Goal: Task Accomplishment & Management: Manage account settings

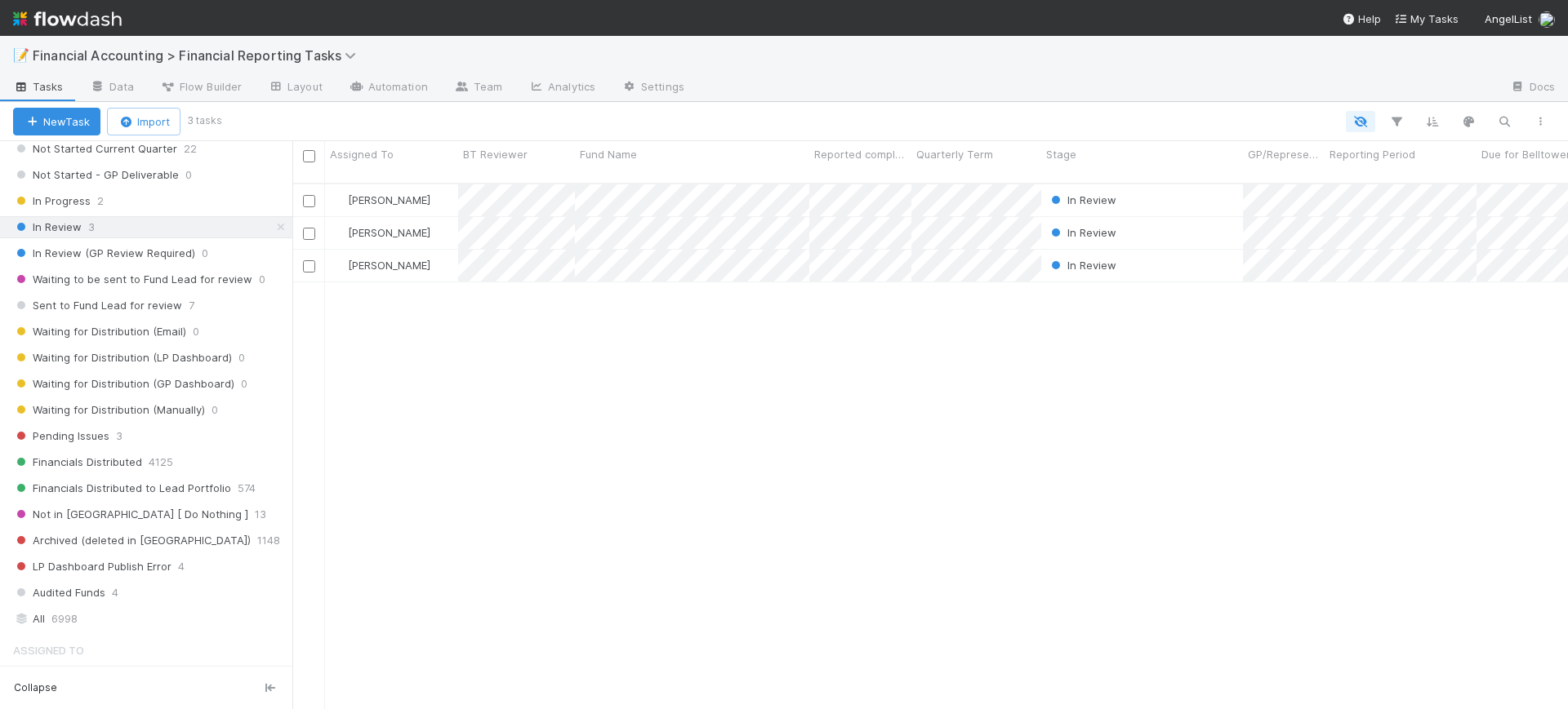
scroll to position [261, 0]
click at [101, 622] on div "All 6998" at bounding box center [150, 621] width 275 height 20
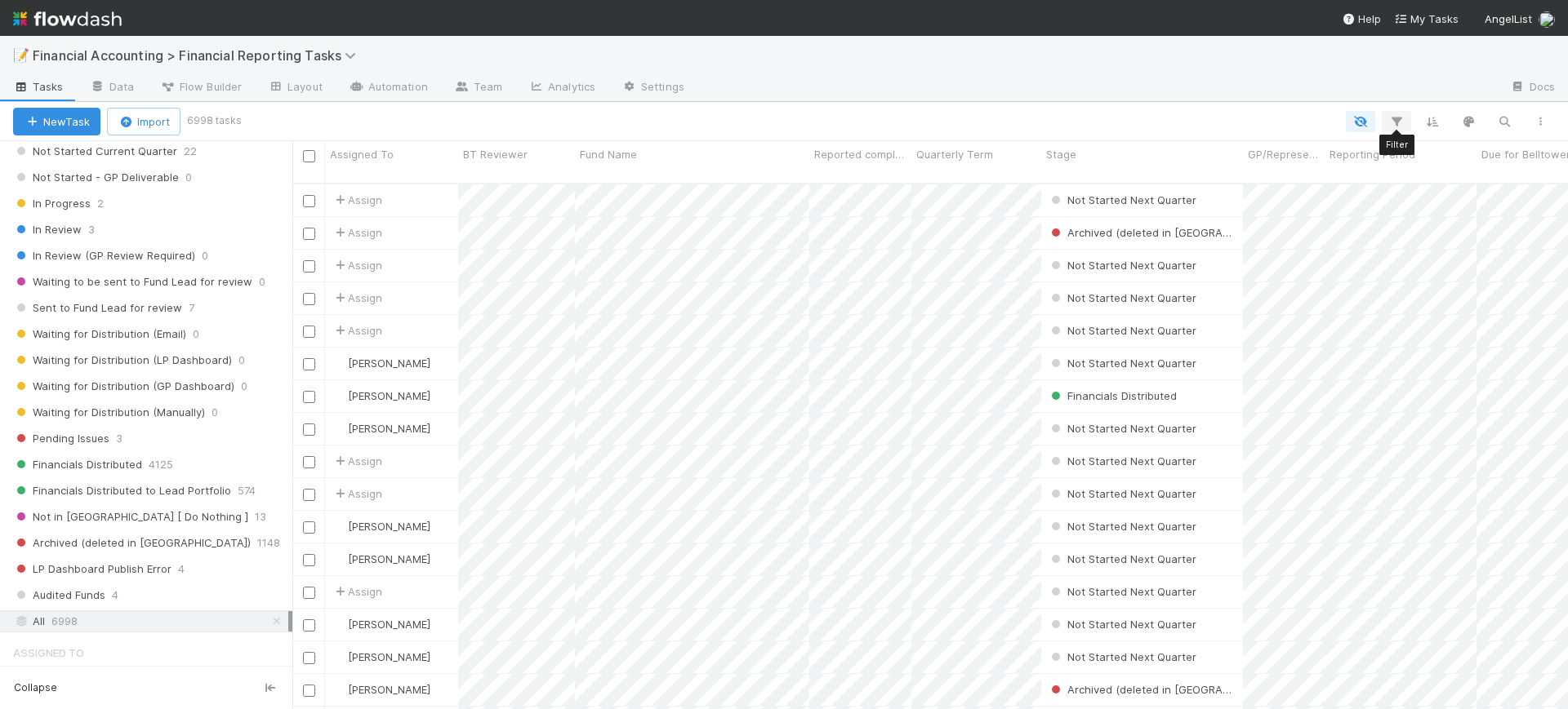
scroll to position [524, 1260]
click at [1395, 119] on icon "button" at bounding box center [1396, 121] width 16 height 14
click at [1264, 165] on button "Add Filter" at bounding box center [1146, 171] width 490 height 24
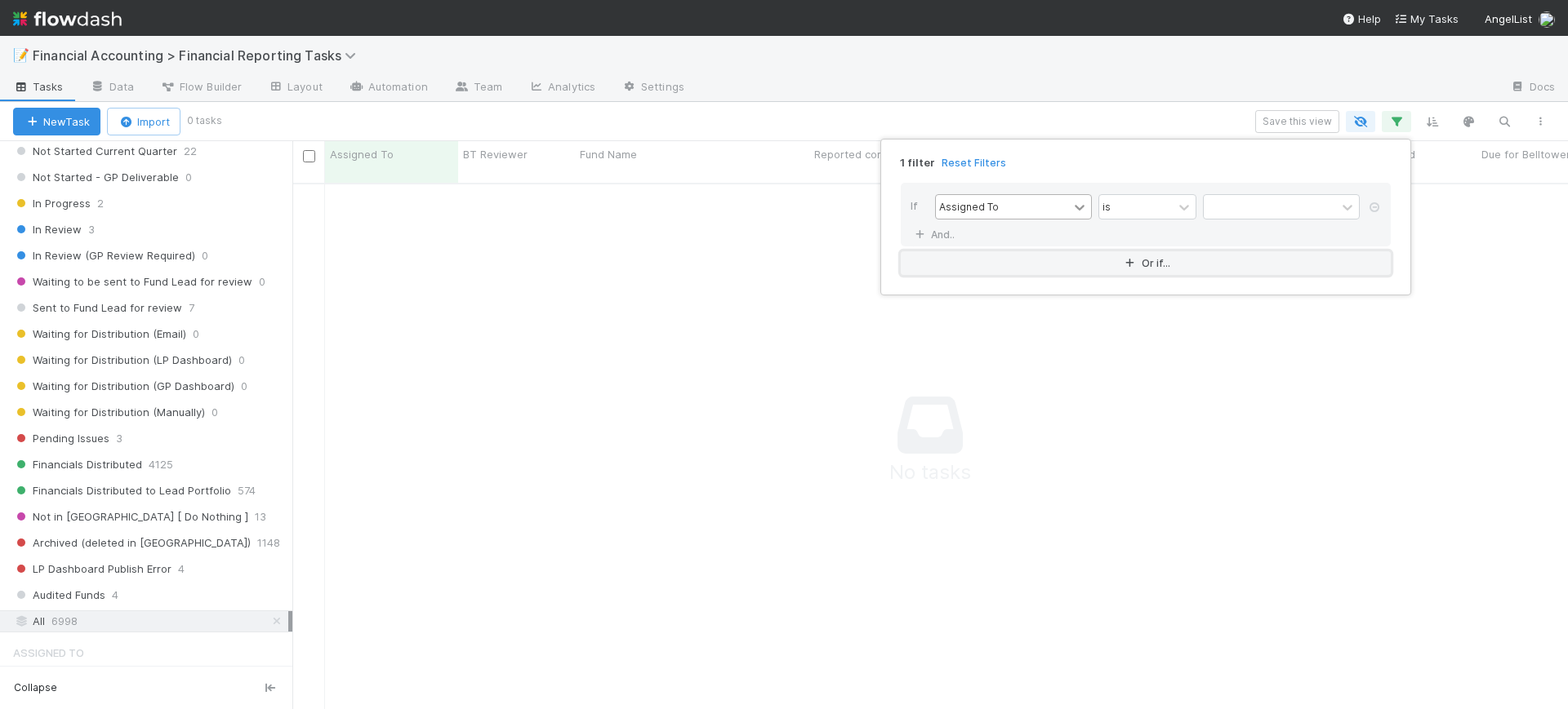
scroll to position [508, 1245]
click at [1272, 203] on div at bounding box center [1269, 207] width 133 height 24
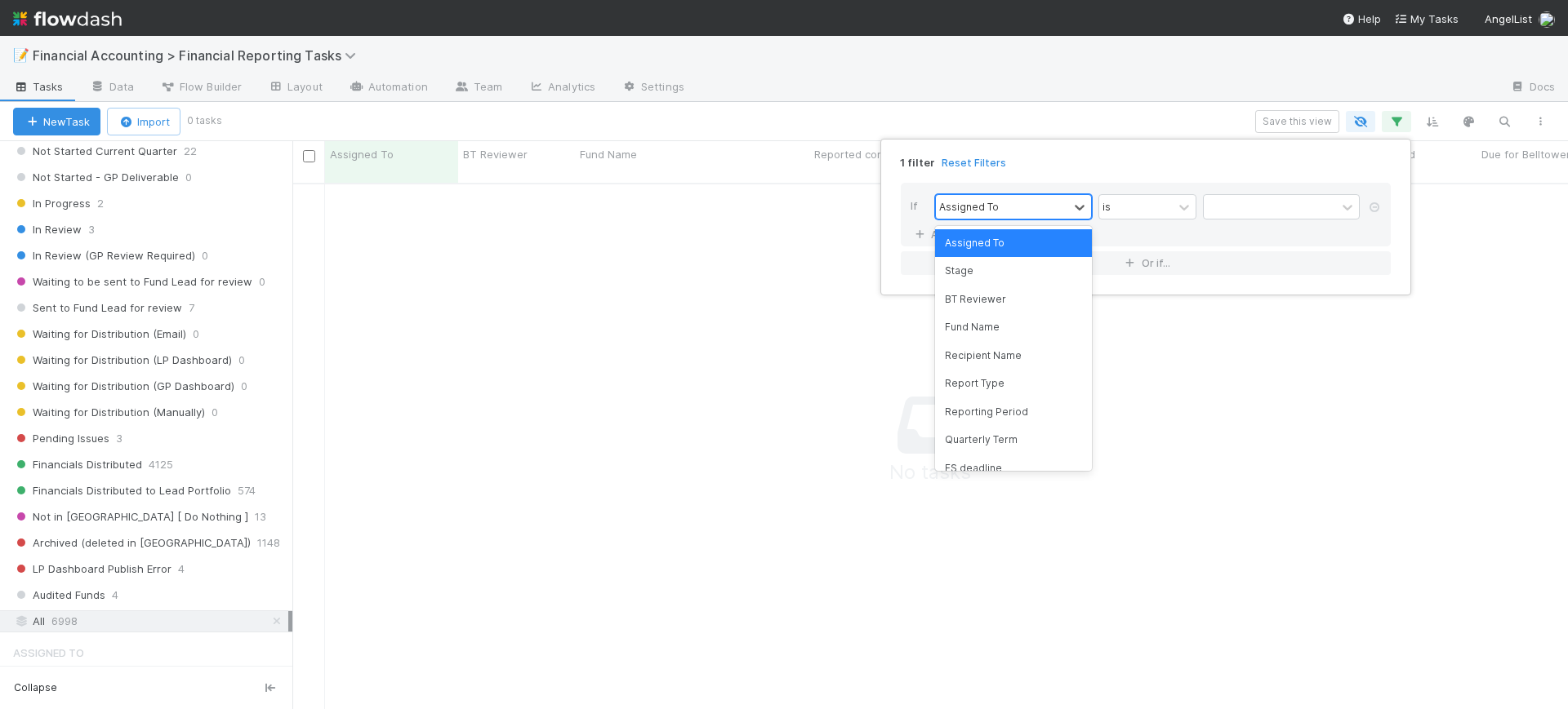
click at [1044, 210] on div "Assigned To" at bounding box center [1001, 207] width 133 height 24
click at [1035, 402] on div "Reporting Period" at bounding box center [1013, 412] width 157 height 28
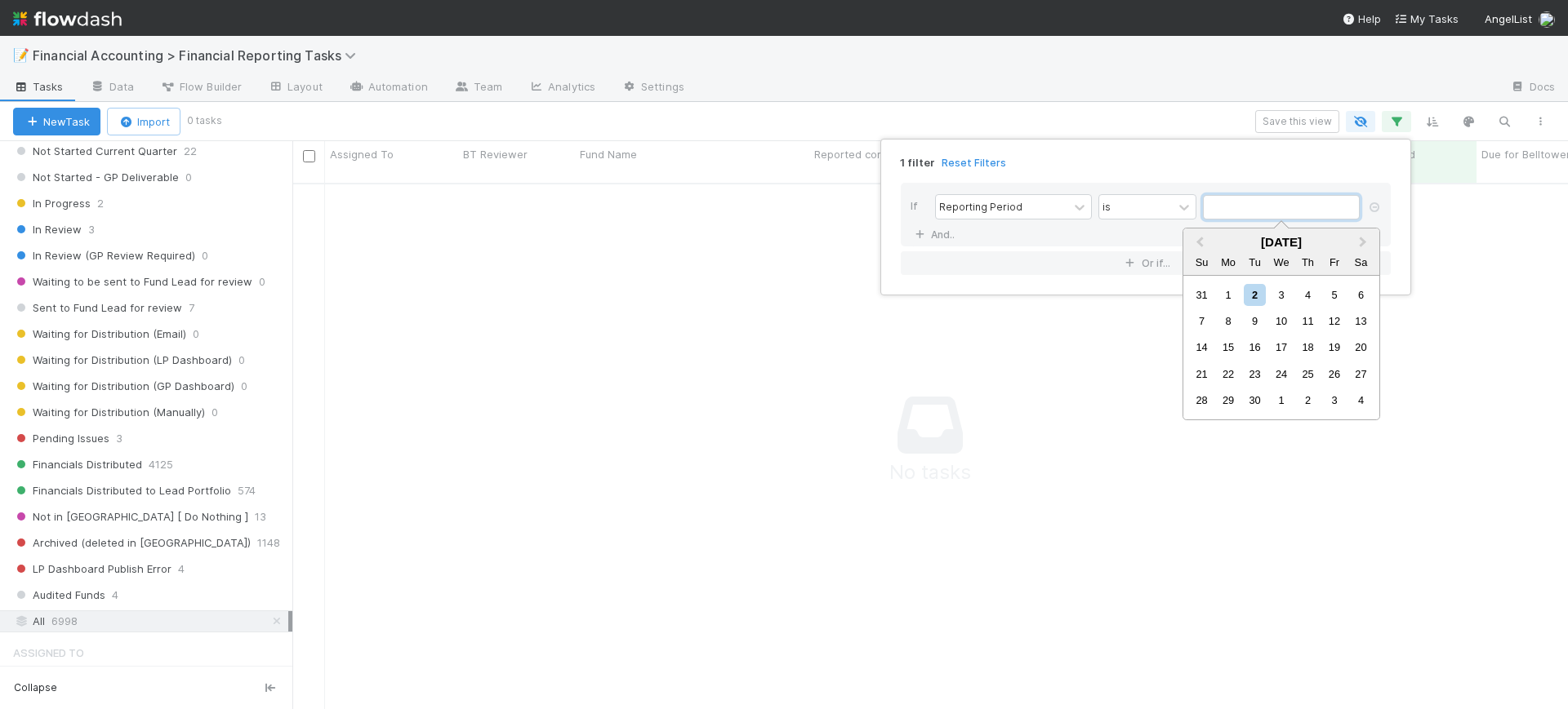
click at [1246, 207] on input "text" at bounding box center [1281, 207] width 157 height 24
click at [1200, 242] on span "Previous Month" at bounding box center [1200, 243] width 0 height 19
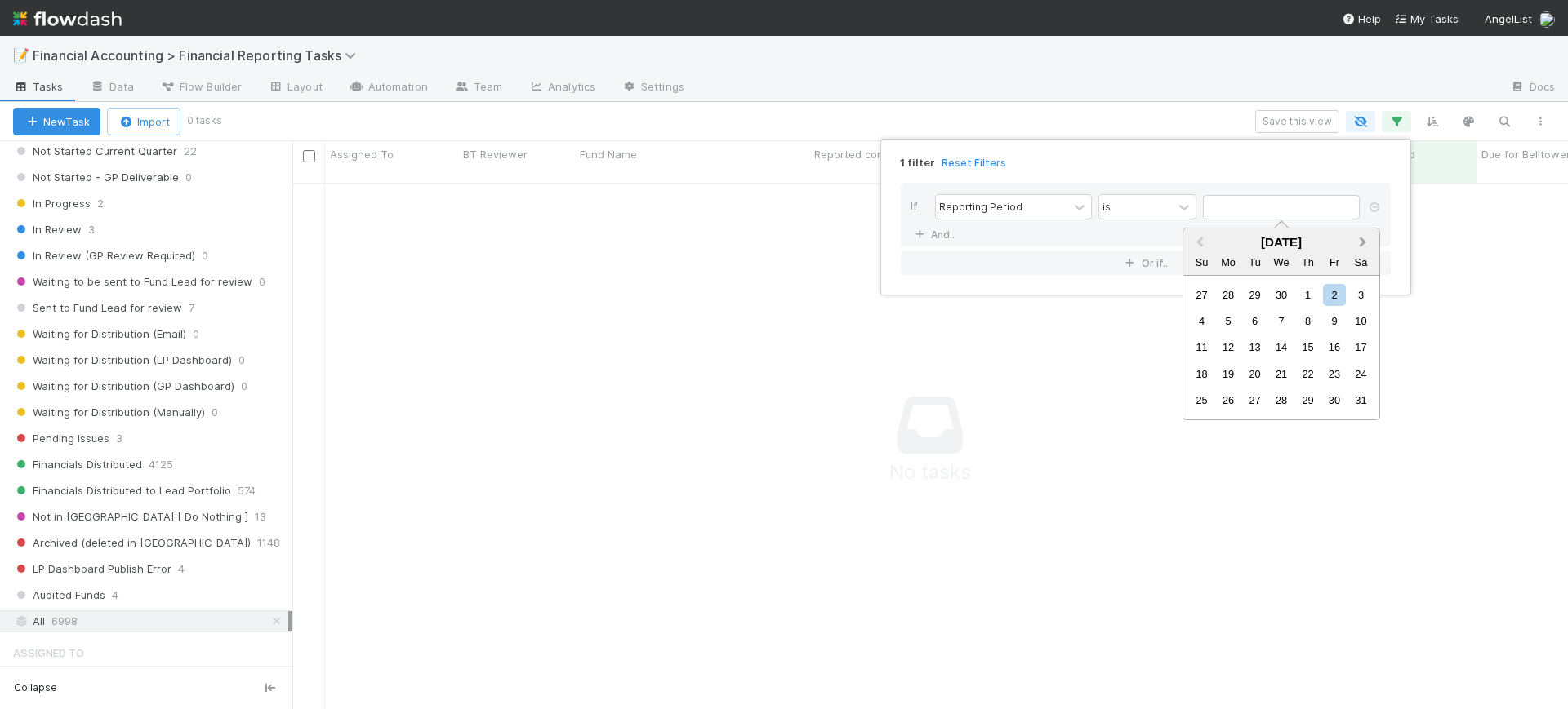
click at [1356, 238] on button "Next Month" at bounding box center [1364, 243] width 26 height 26
click at [1231, 408] on div "30" at bounding box center [1229, 400] width 22 height 22
type input "[DATE]"
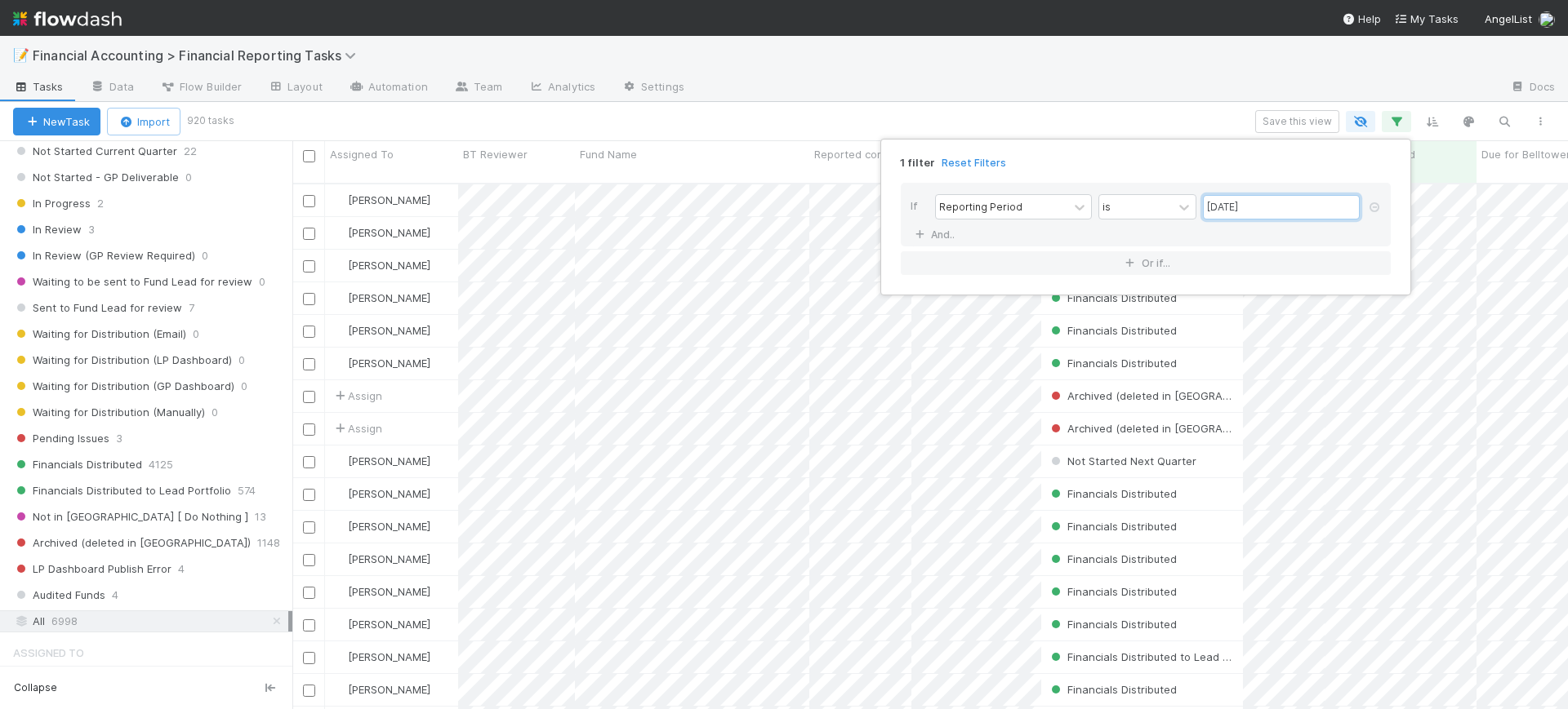
scroll to position [524, 1260]
click at [938, 113] on div "1 filter Reset Filters If Reporting Period is [DATE] And.. Or if..." at bounding box center [784, 354] width 1568 height 709
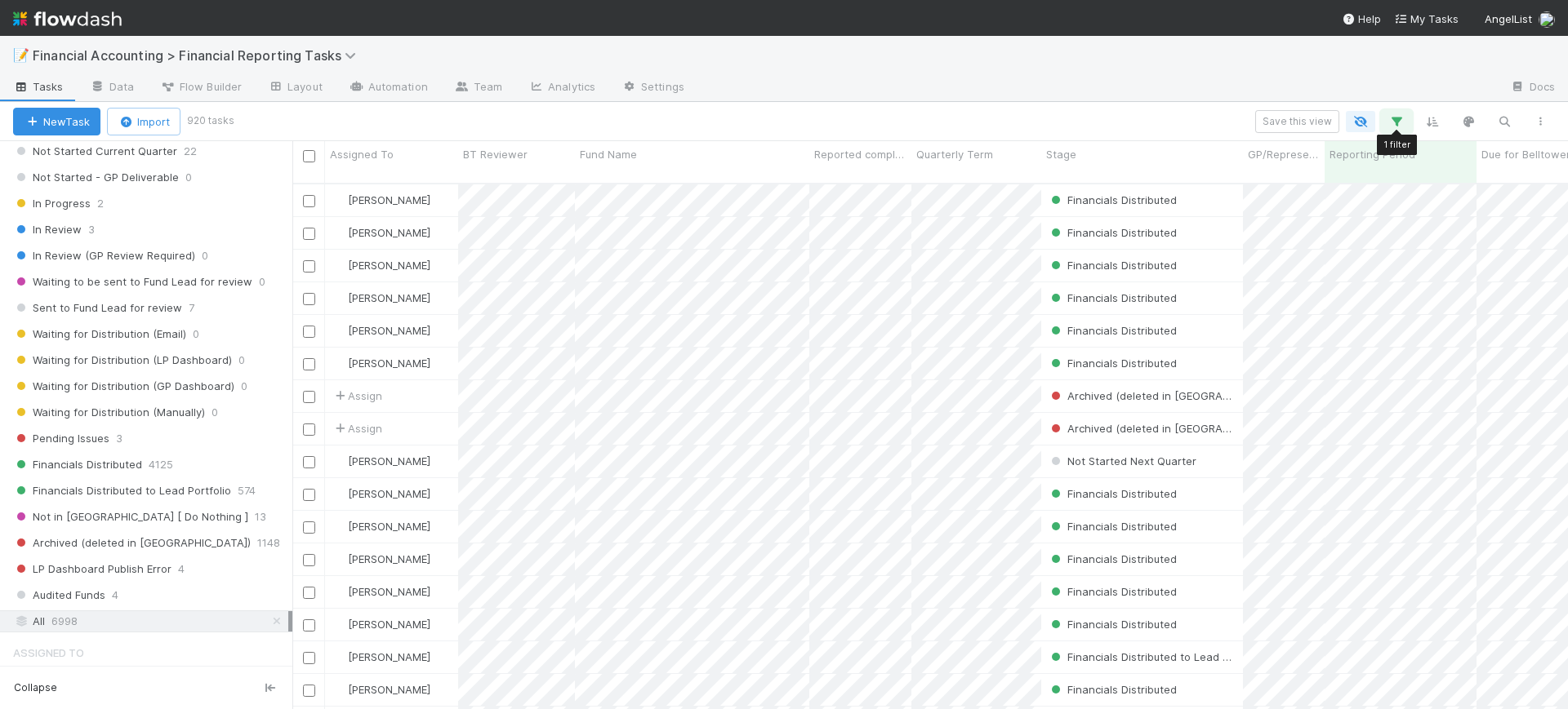
click at [1397, 123] on icon "button" at bounding box center [1396, 121] width 16 height 14
click at [1397, 123] on div "Loading..." at bounding box center [784, 354] width 1568 height 709
click at [1397, 123] on icon "button" at bounding box center [1396, 121] width 16 height 14
click at [1536, 122] on div "1 filter Reset Filters If Reporting Period is [DATE] And.. Or if..." at bounding box center [784, 354] width 1568 height 709
click at [1536, 122] on icon "button" at bounding box center [1539, 122] width 16 height 10
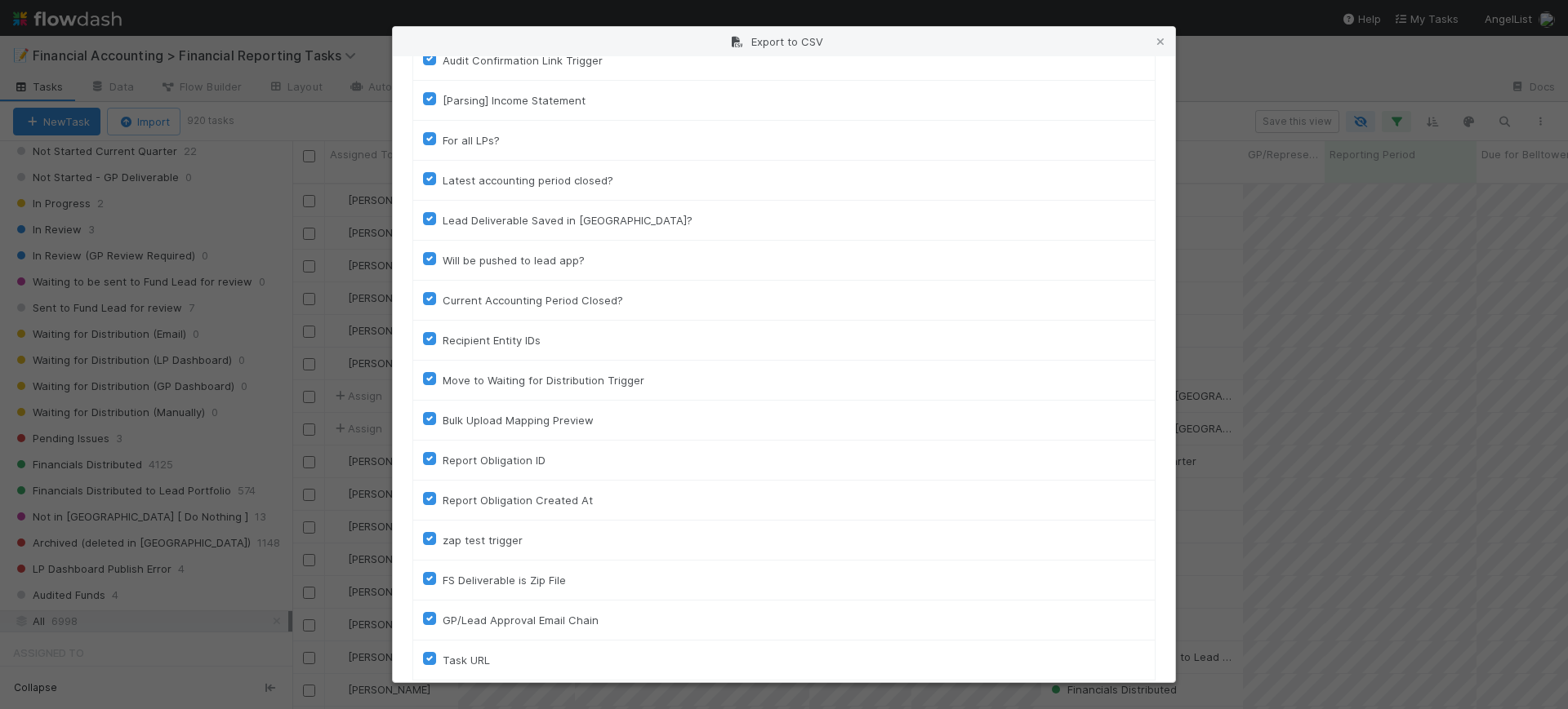
scroll to position [1642, 0]
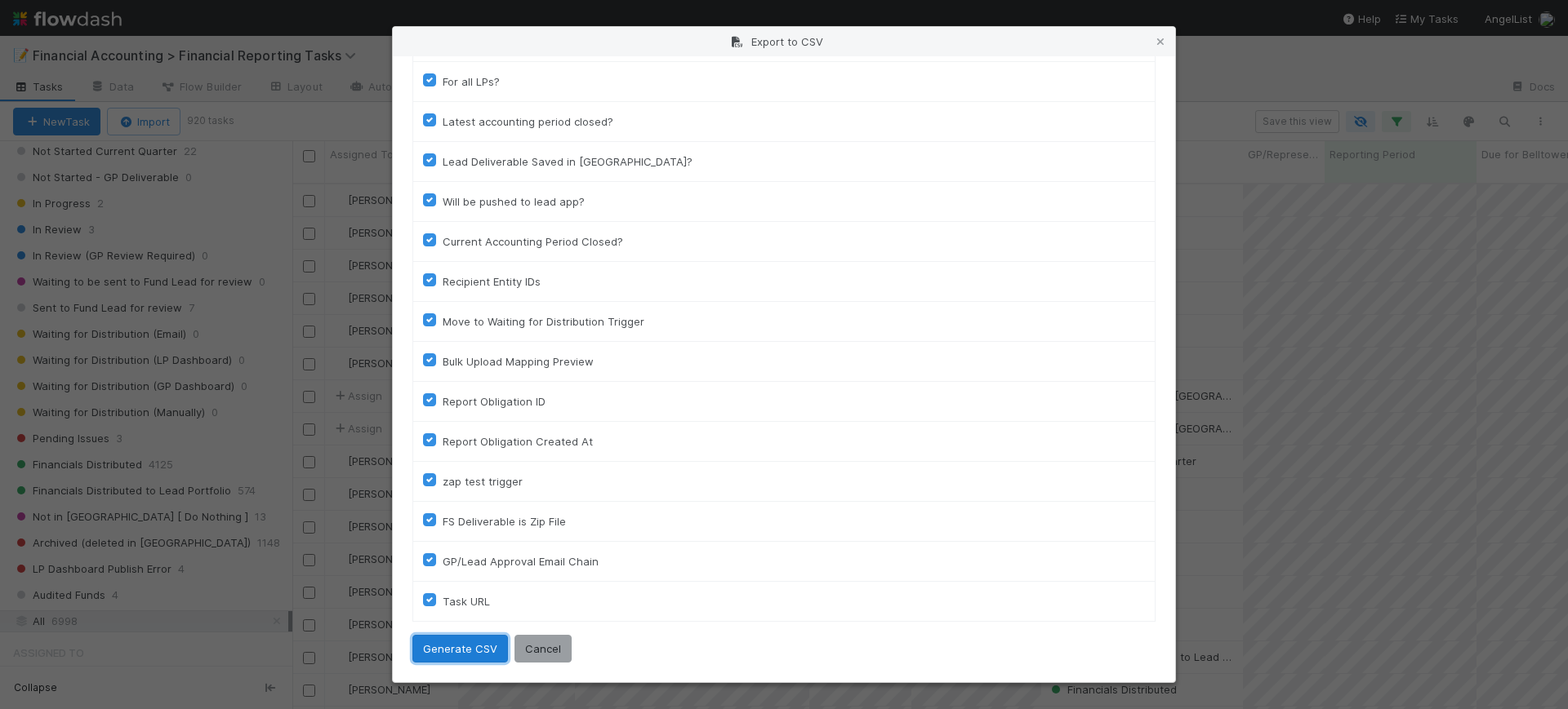
click at [475, 648] on button "Generate CSV" at bounding box center [459, 648] width 95 height 28
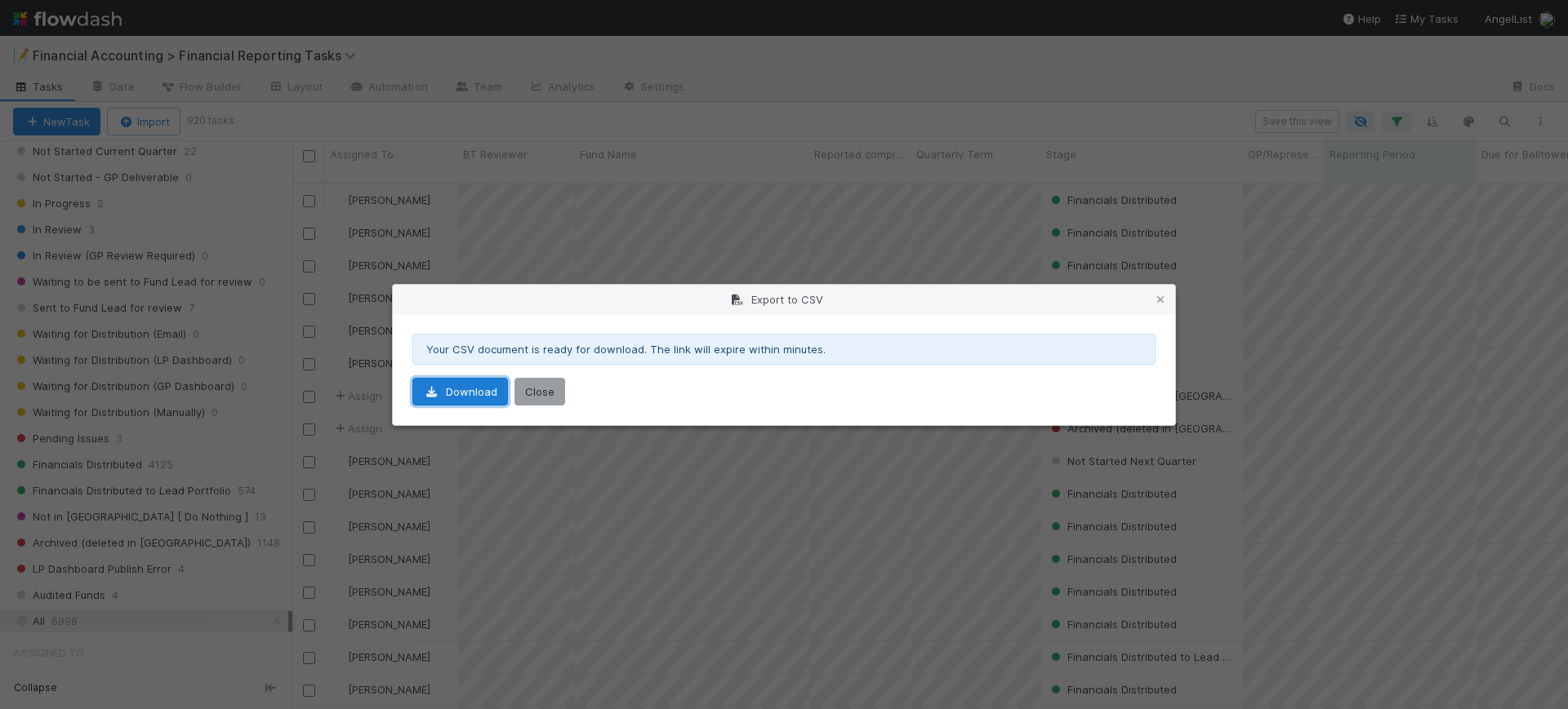
click at [474, 395] on link "Download" at bounding box center [459, 392] width 95 height 28
click at [472, 387] on link "Download" at bounding box center [459, 392] width 95 height 28
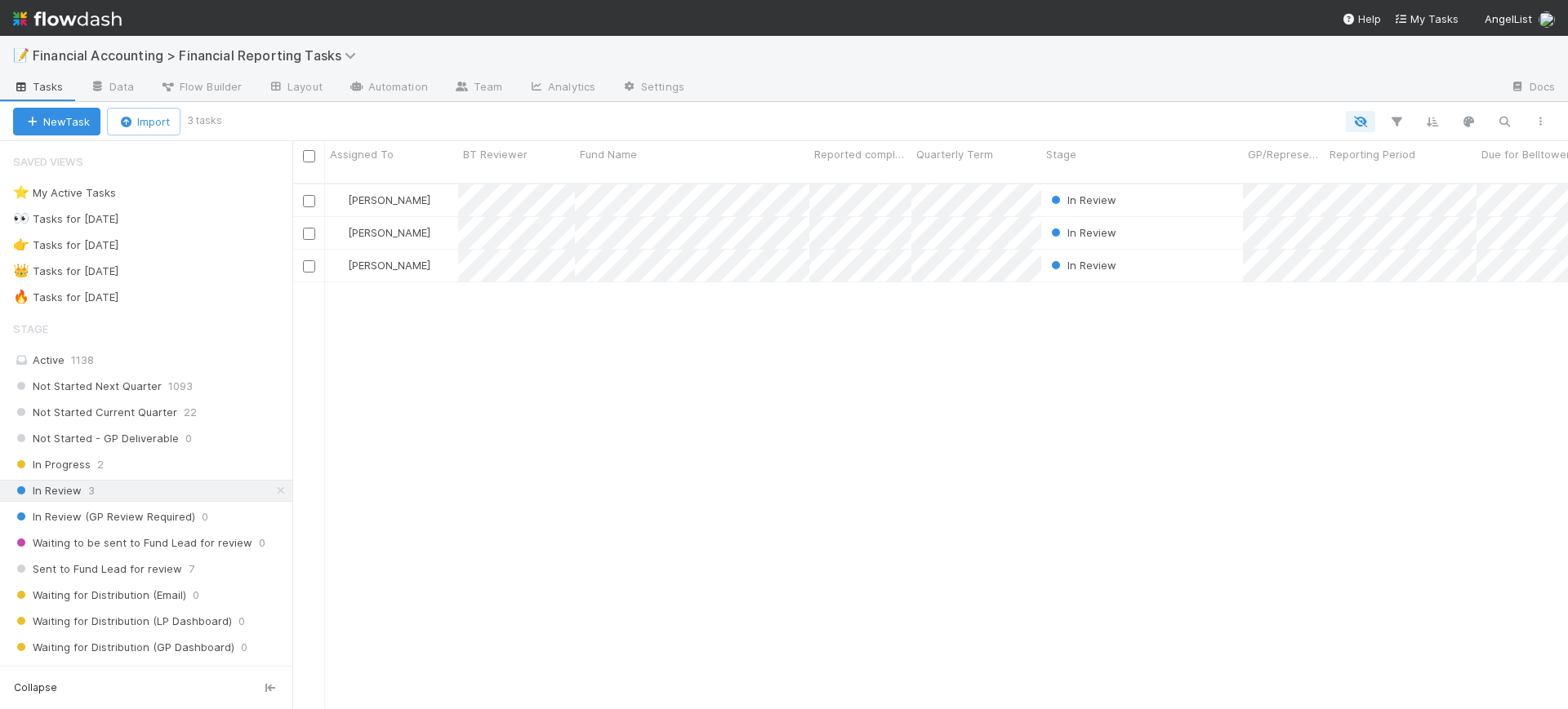
scroll to position [524, 1260]
click at [111, 407] on span "Not Started Current Quarter" at bounding box center [95, 413] width 164 height 20
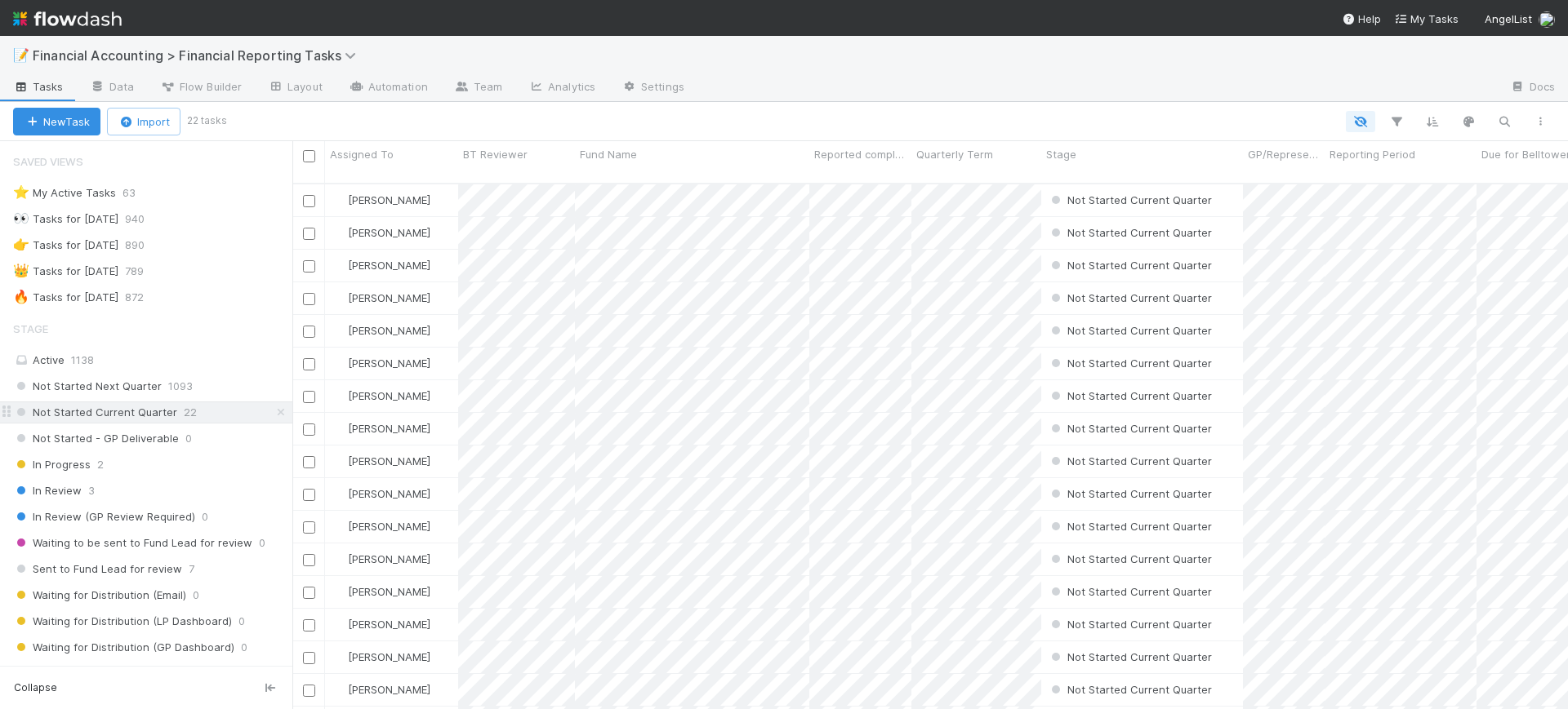
scroll to position [524, 1260]
click at [608, 154] on span "Fund Name" at bounding box center [609, 154] width 57 height 16
click at [625, 174] on div "Sort A → Z" at bounding box center [674, 185] width 186 height 24
click at [310, 552] on div at bounding box center [308, 559] width 19 height 18
click at [310, 555] on input "checkbox" at bounding box center [309, 560] width 13 height 13
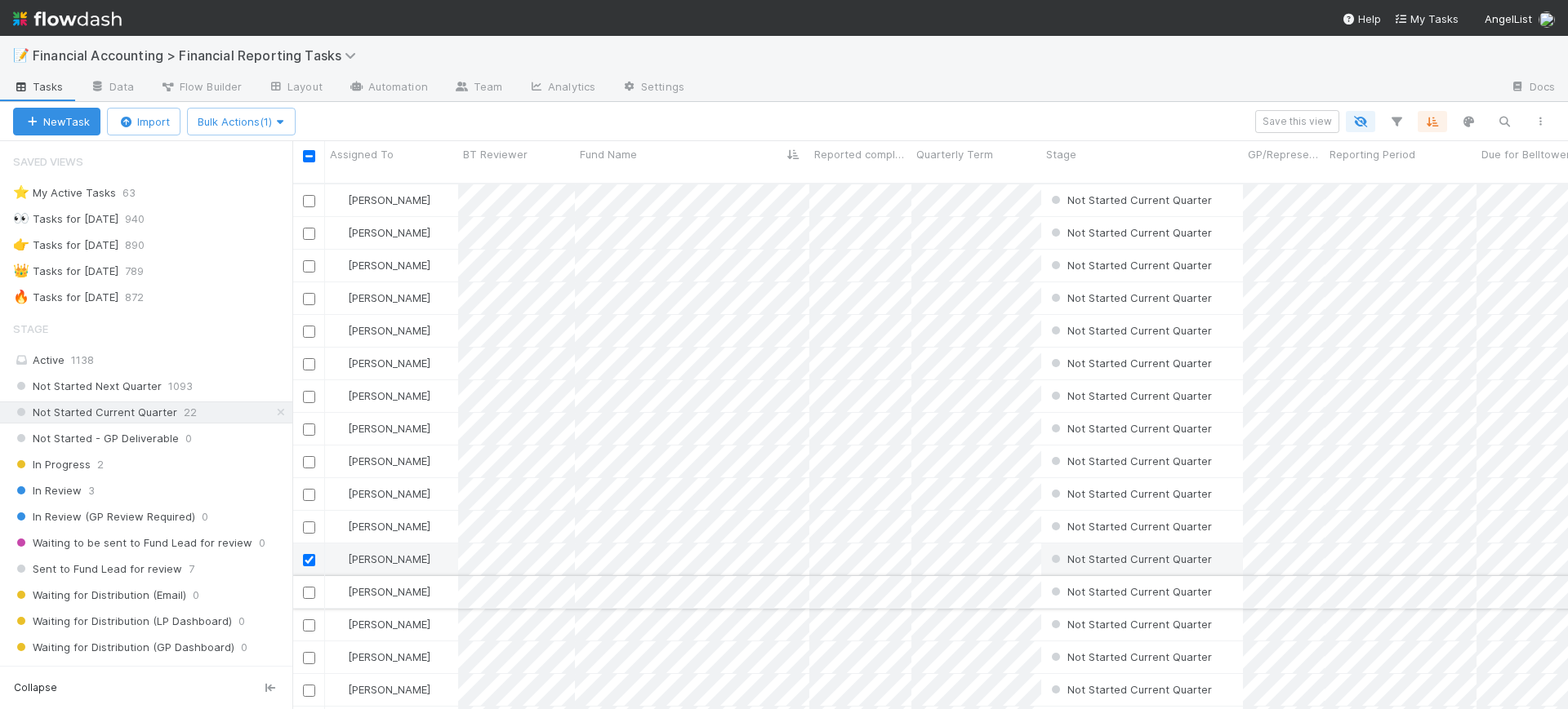
click at [310, 587] on input "checkbox" at bounding box center [309, 593] width 13 height 13
click at [310, 620] on input "checkbox" at bounding box center [309, 625] width 13 height 13
click at [309, 652] on input "checkbox" at bounding box center [309, 658] width 13 height 13
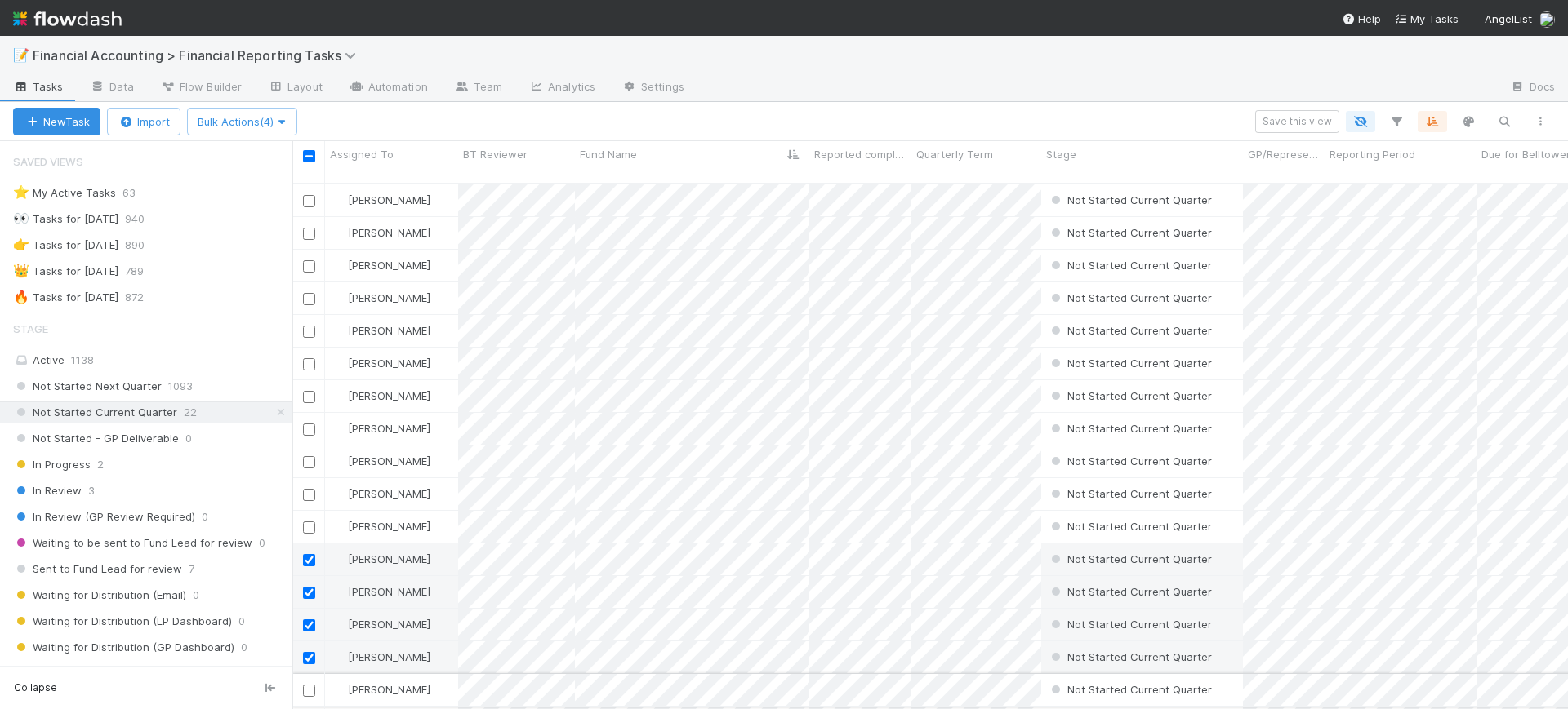
click at [307, 685] on input "checkbox" at bounding box center [309, 690] width 13 height 13
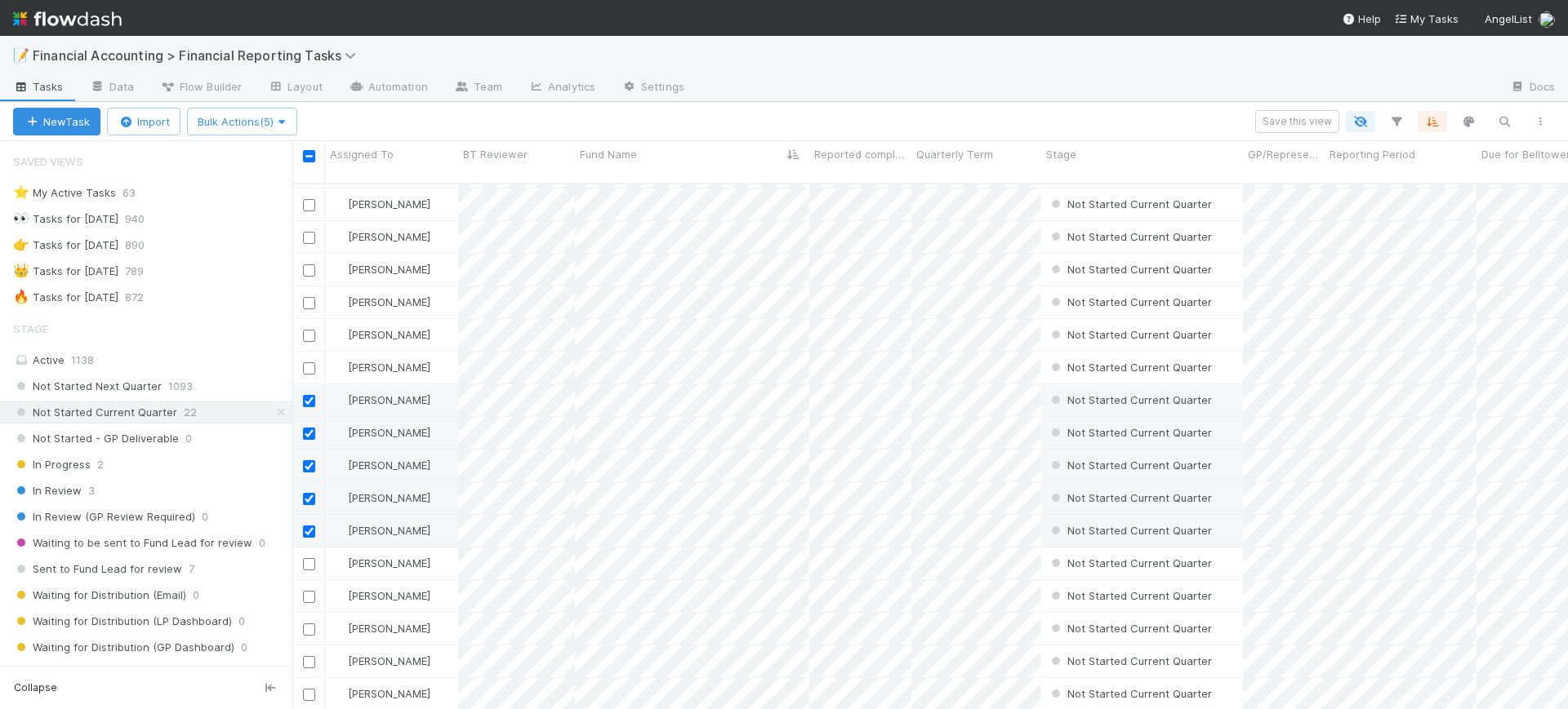
scroll to position [195, 0]
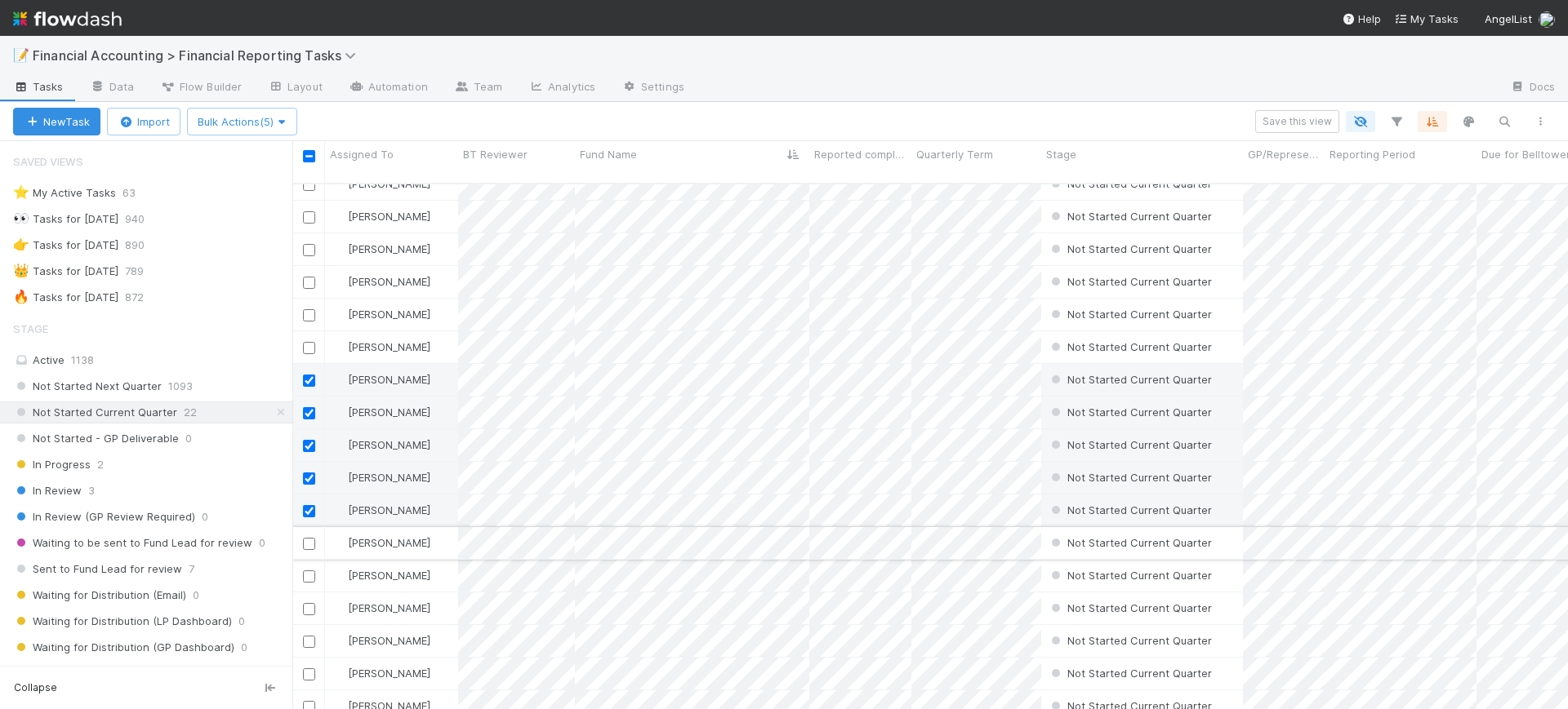
click at [308, 538] on input "checkbox" at bounding box center [309, 544] width 13 height 13
click at [277, 133] on button "Bulk Actions (6)" at bounding box center [241, 122] width 111 height 28
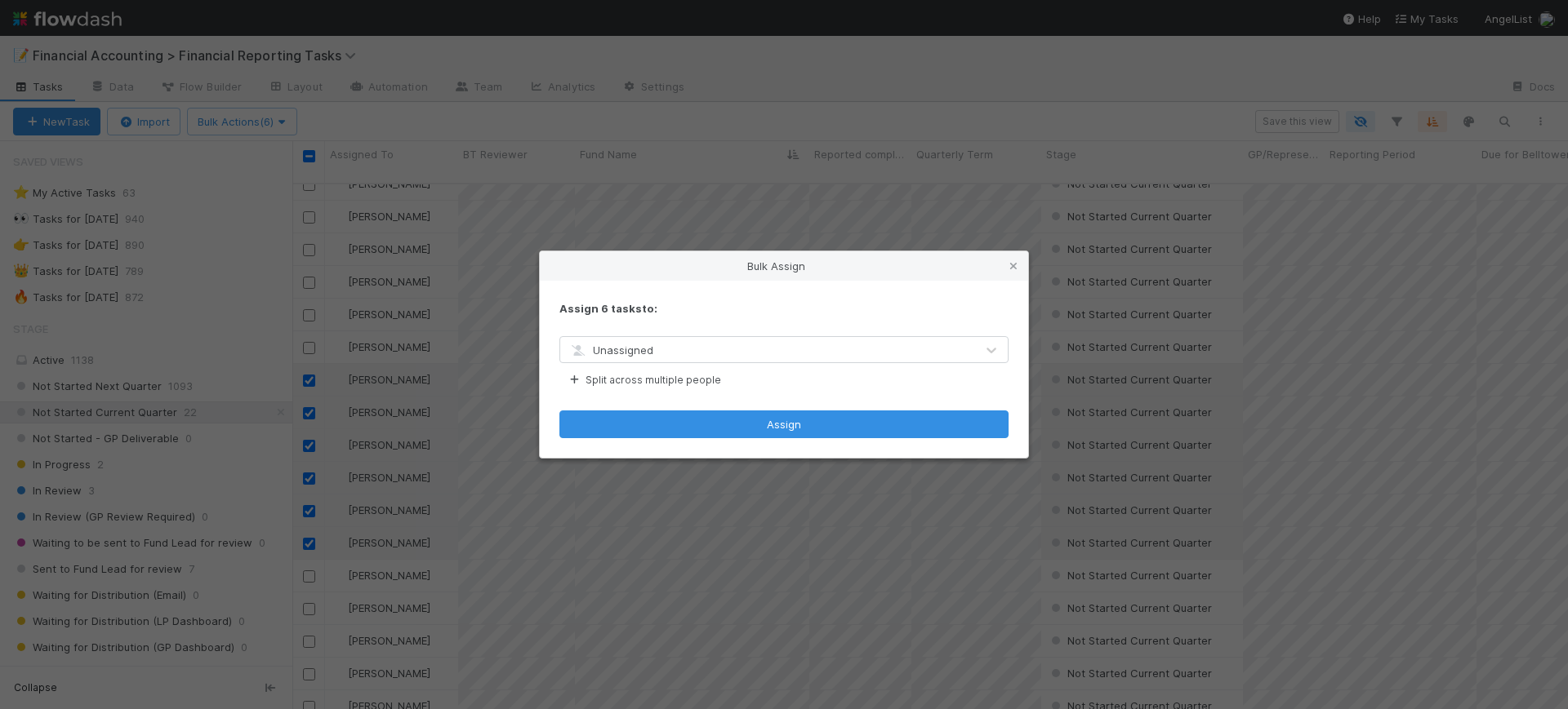
click at [248, 154] on div "Bulk Assign Assign 6 tasks to: Unassigned Split across multiple people Assign" at bounding box center [784, 354] width 1568 height 709
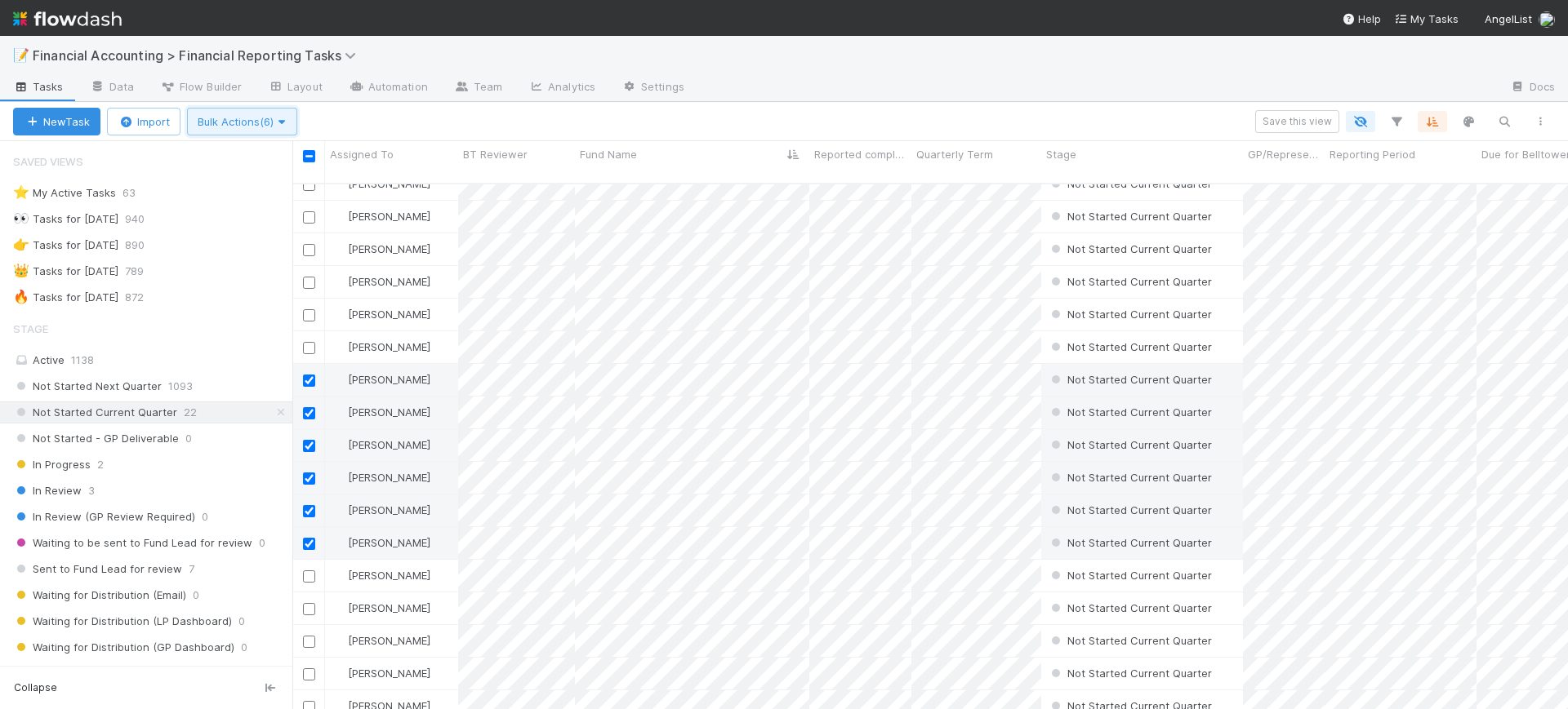
click at [242, 120] on span "Bulk Actions (6)" at bounding box center [241, 121] width 89 height 13
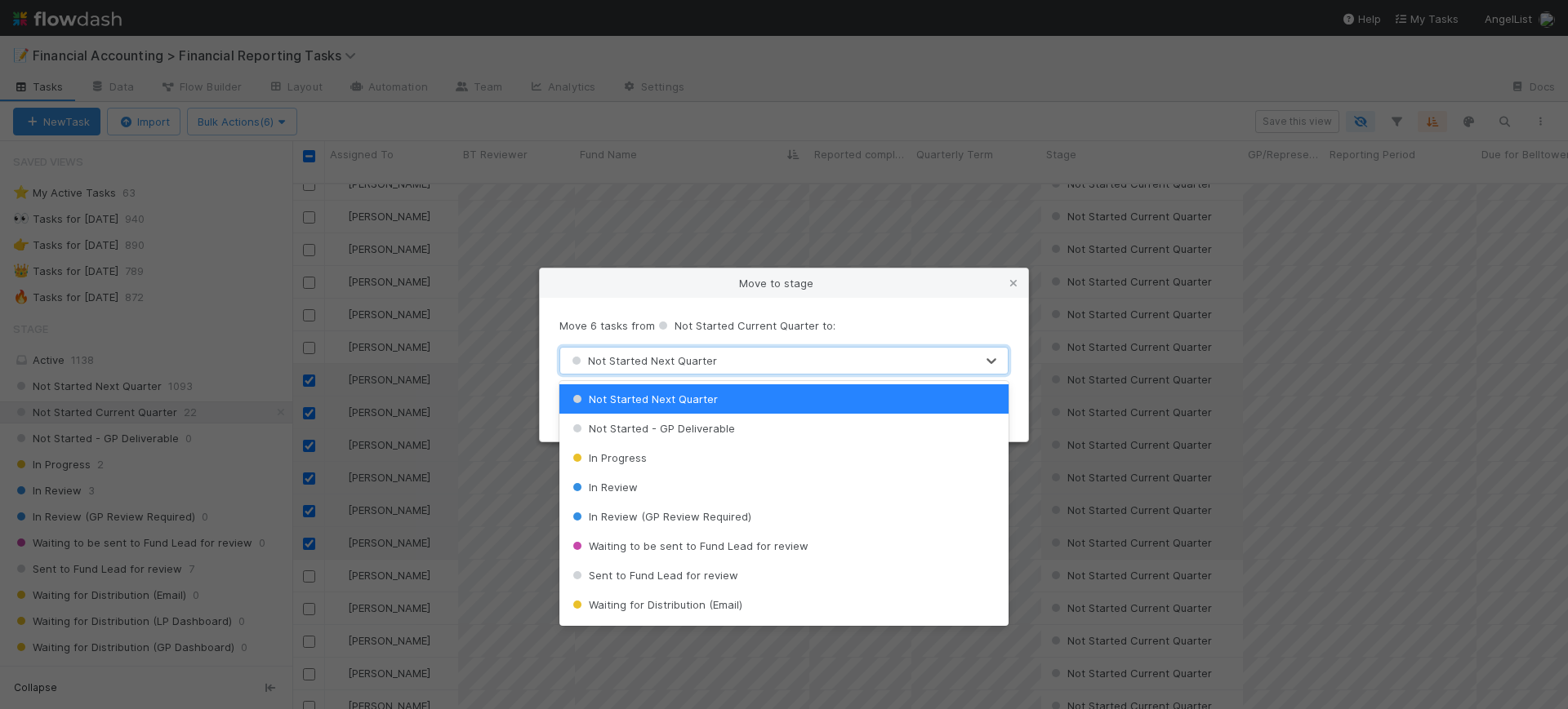
click at [655, 363] on span "Not Started Next Quarter" at bounding box center [643, 360] width 149 height 13
click at [741, 571] on div "Sent to Fund Lead for review" at bounding box center [784, 575] width 449 height 30
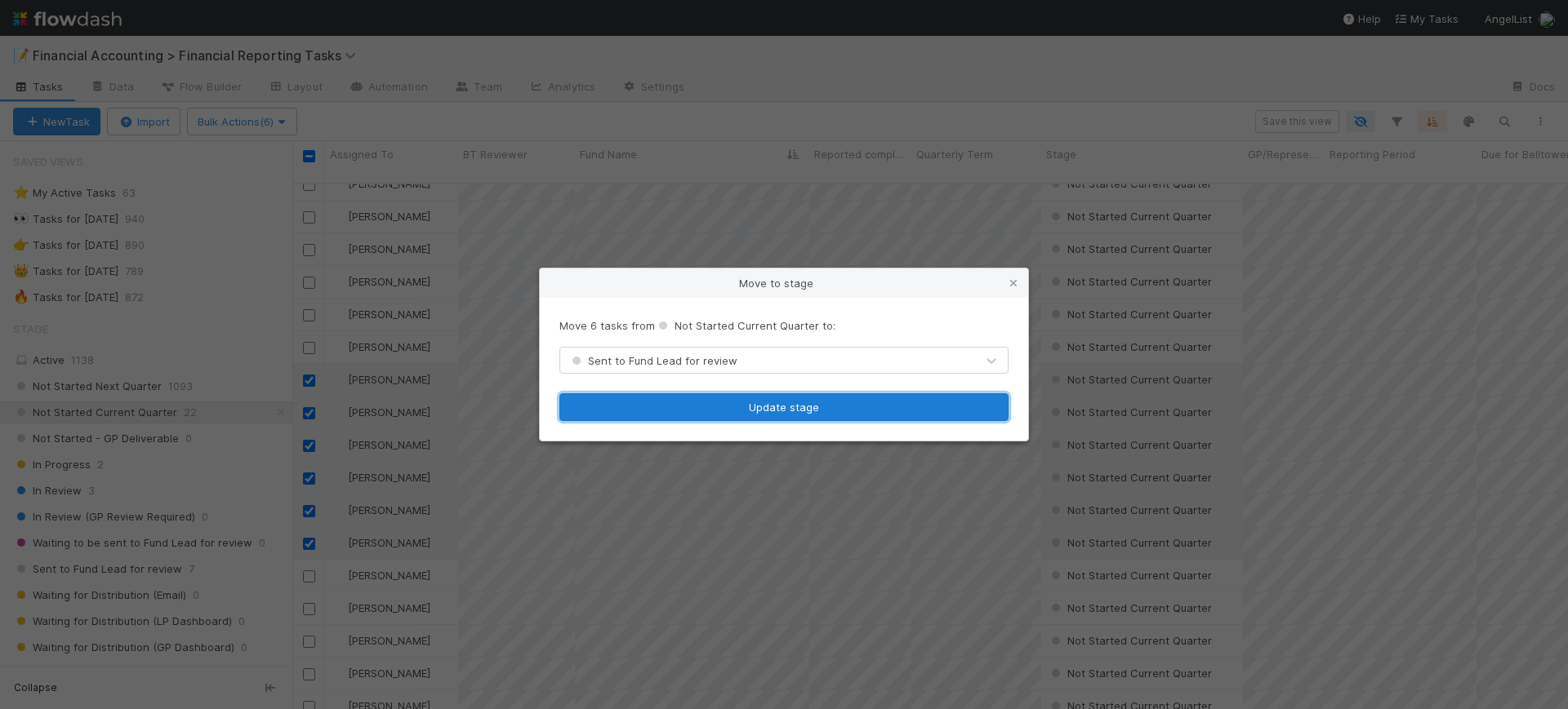
click at [765, 412] on button "Update stage" at bounding box center [784, 407] width 449 height 28
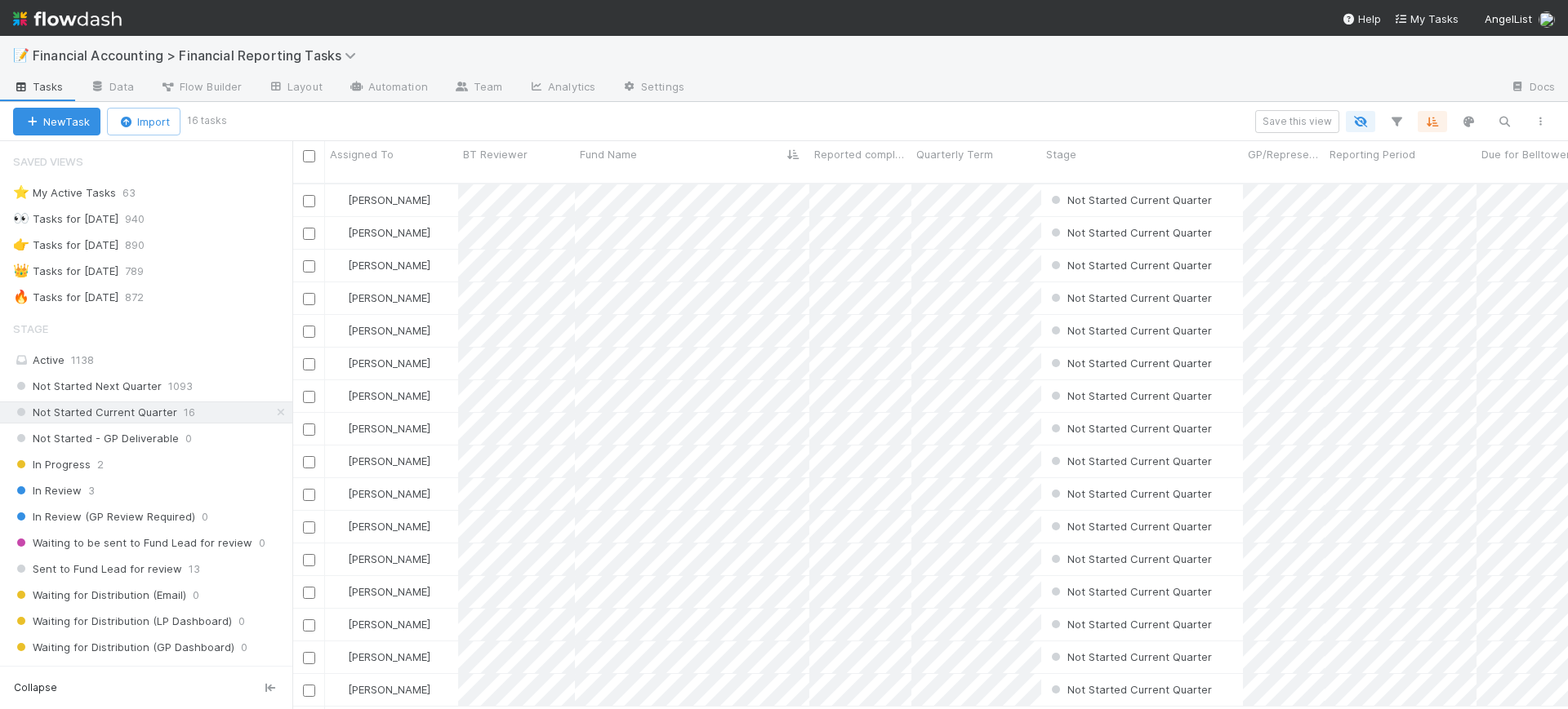
scroll to position [0, 0]
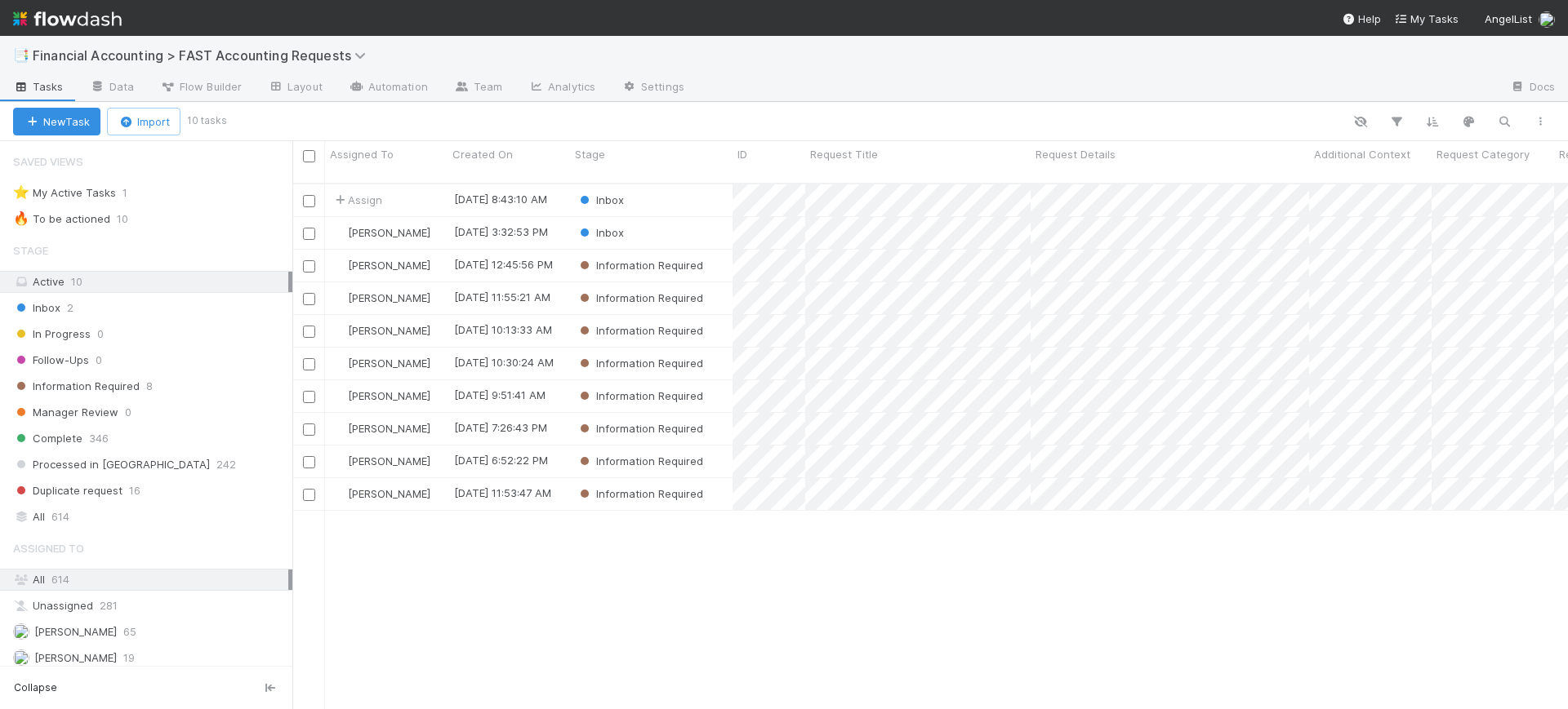
scroll to position [524, 1260]
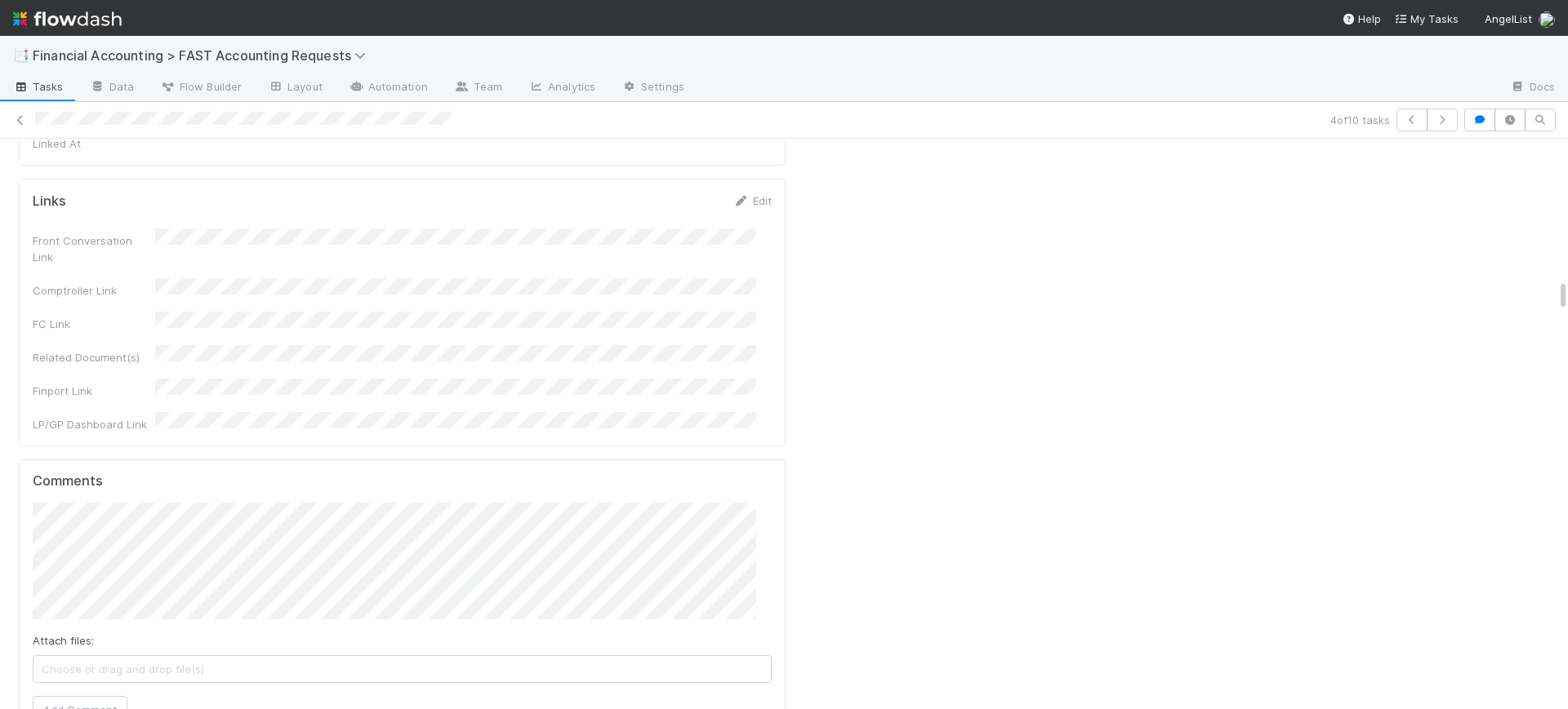
scroll to position [2427, 0]
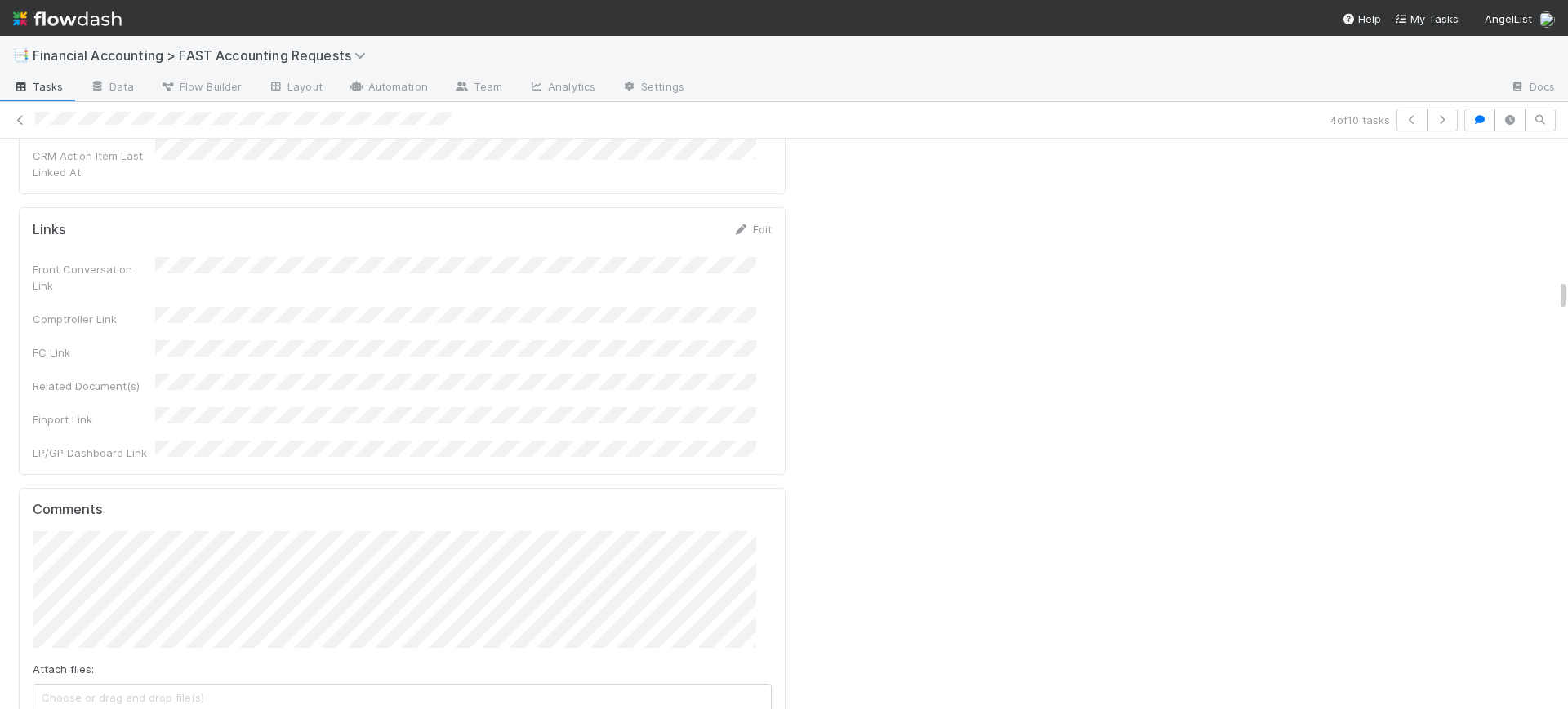
drag, startPoint x: 1546, startPoint y: 149, endPoint x: 1567, endPoint y: 289, distance: 141.6
click at [1567, 289] on div "📑 Financial Accounting > FAST Accounting Requests Tasks Data Flow Builder Layou…" at bounding box center [784, 373] width 1568 height 674
